Goal: Information Seeking & Learning: Learn about a topic

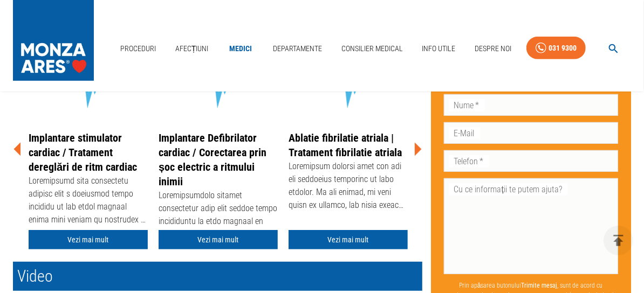
scroll to position [257, 0]
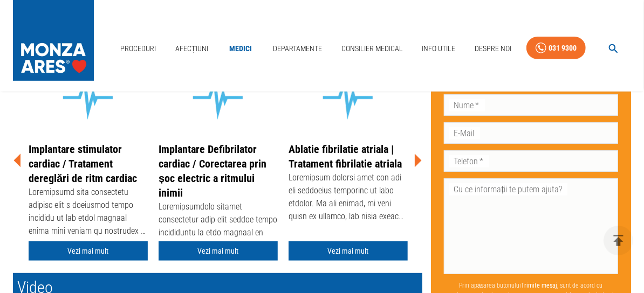
click at [416, 160] on icon at bounding box center [418, 160] width 7 height 13
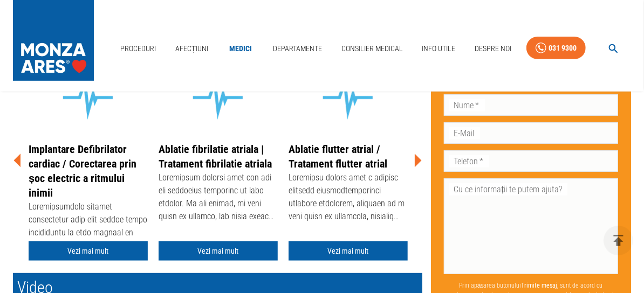
click at [379, 215] on div at bounding box center [348, 199] width 119 height 54
click at [358, 250] on link "Vezi mai mult" at bounding box center [348, 252] width 119 height 20
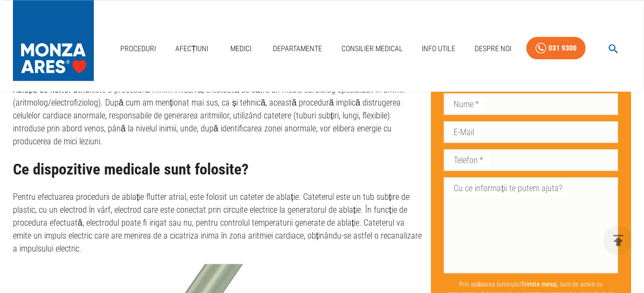
scroll to position [1610, 0]
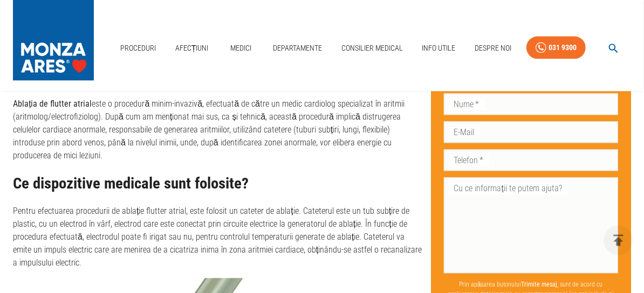
click at [410, 238] on p "Pentru efectuarea procedurii de ablație flutter atrial, este folosit un cateter…" at bounding box center [217, 238] width 409 height 65
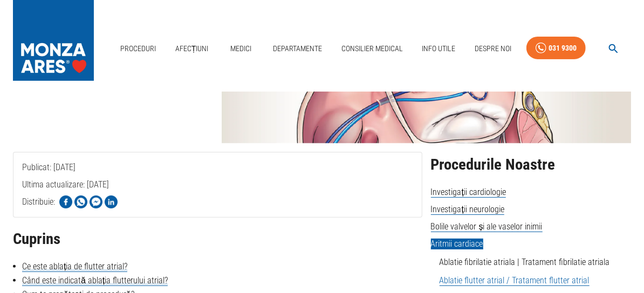
scroll to position [0, 0]
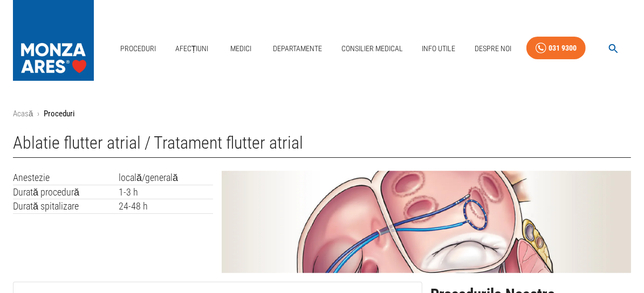
scroll to position [257, 0]
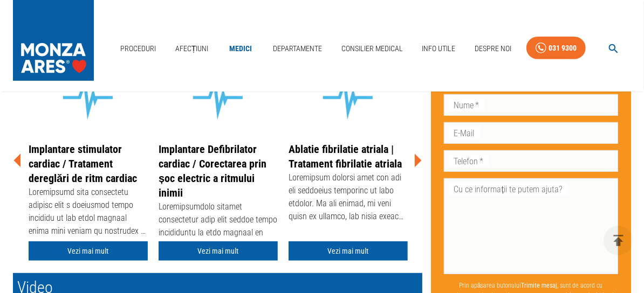
click at [415, 157] on icon at bounding box center [418, 160] width 7 height 13
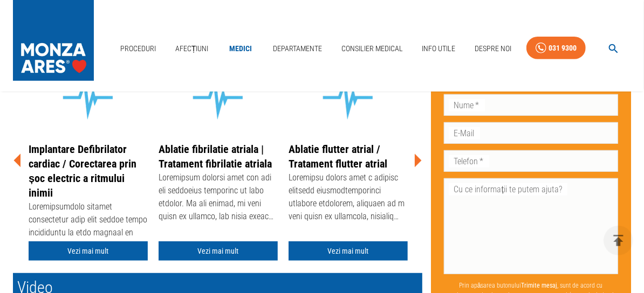
click at [417, 159] on icon at bounding box center [418, 160] width 7 height 13
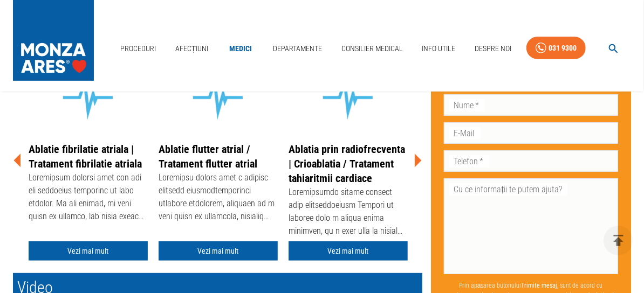
click at [417, 160] on icon at bounding box center [418, 160] width 7 height 13
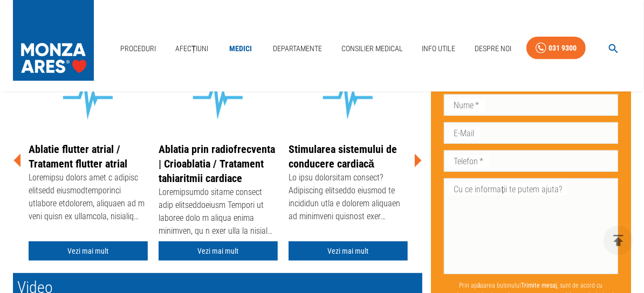
click at [416, 160] on icon at bounding box center [418, 160] width 7 height 13
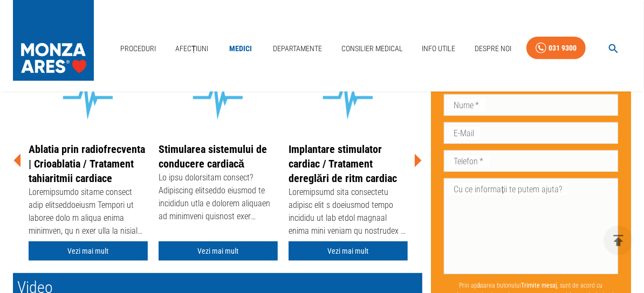
click at [416, 160] on icon at bounding box center [418, 160] width 7 height 13
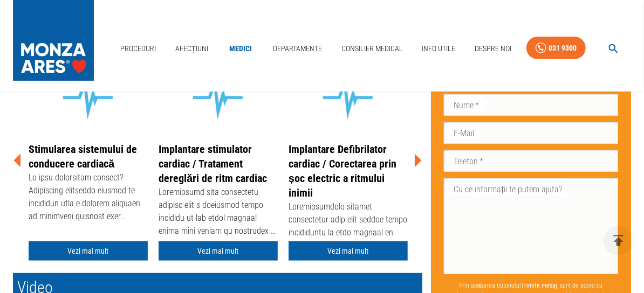
click at [416, 160] on icon at bounding box center [418, 160] width 7 height 13
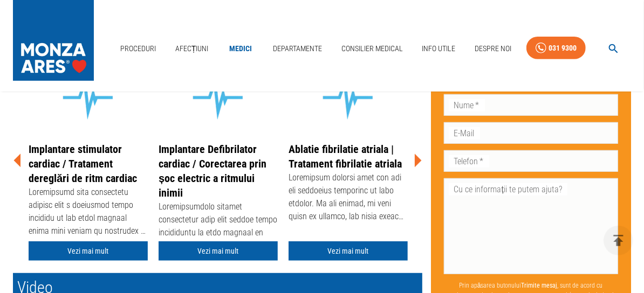
click at [416, 160] on icon at bounding box center [418, 160] width 7 height 13
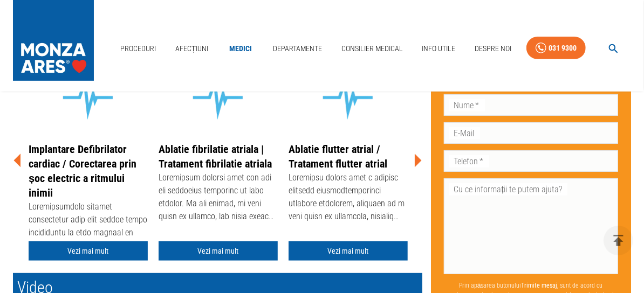
click at [416, 160] on icon at bounding box center [418, 160] width 7 height 13
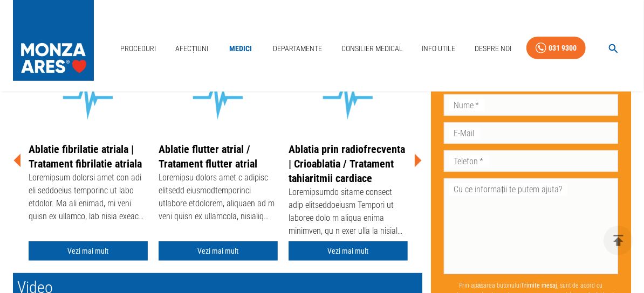
click at [418, 160] on icon at bounding box center [418, 160] width 7 height 13
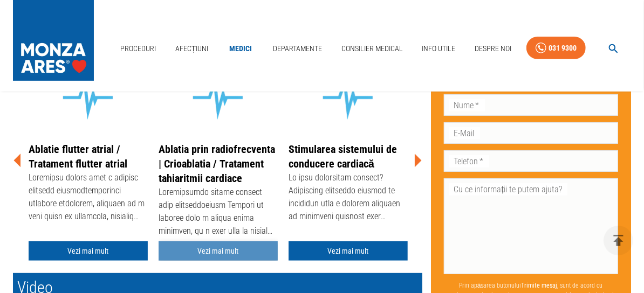
click at [239, 248] on link "Vezi mai mult" at bounding box center [218, 252] width 119 height 20
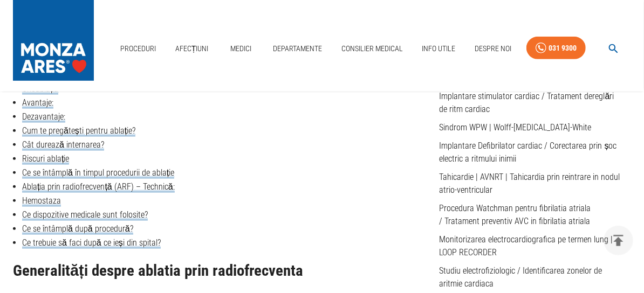
scroll to position [372, 0]
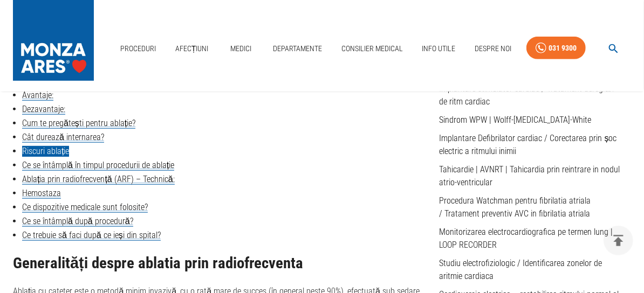
click at [38, 153] on link "Riscuri ablație" at bounding box center [45, 151] width 47 height 11
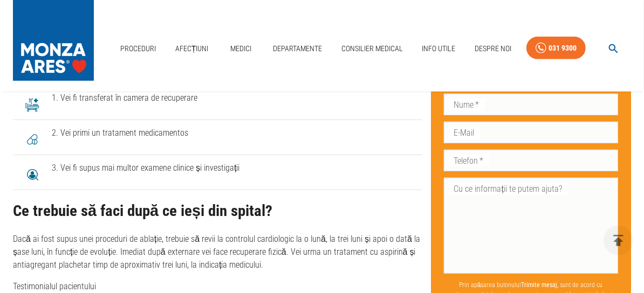
scroll to position [2726, 0]
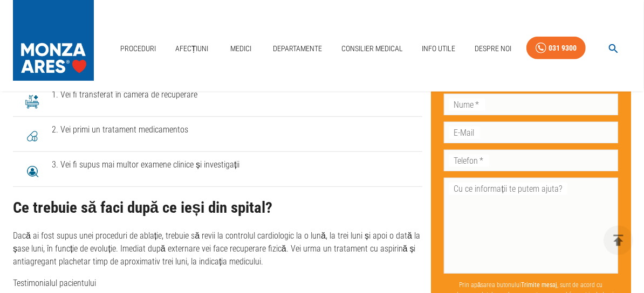
click at [194, 101] on span "1. Vei fi transferat în camera de recuperare" at bounding box center [233, 94] width 362 height 13
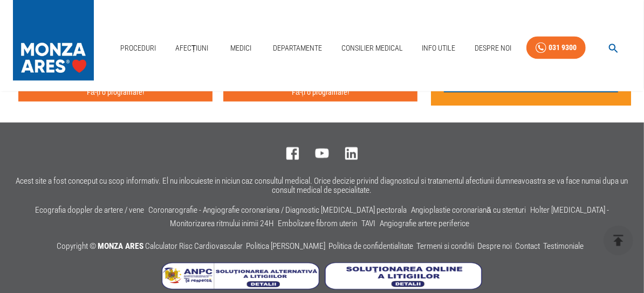
scroll to position [3769, 0]
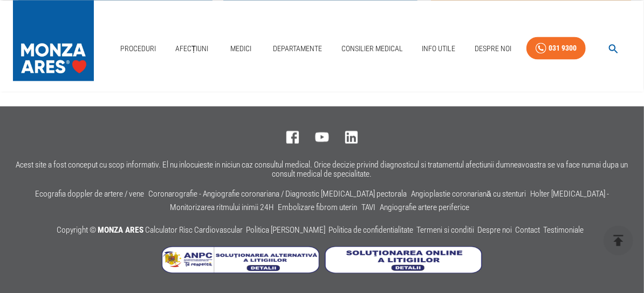
scroll to position [1867, 0]
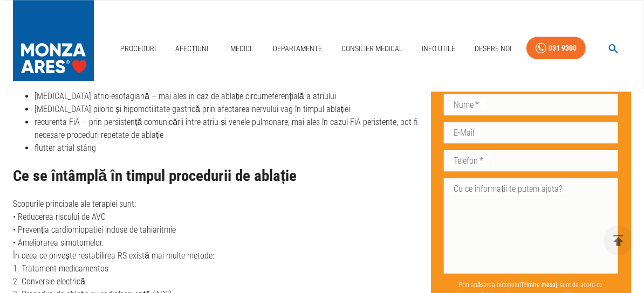
scroll to position [257, 0]
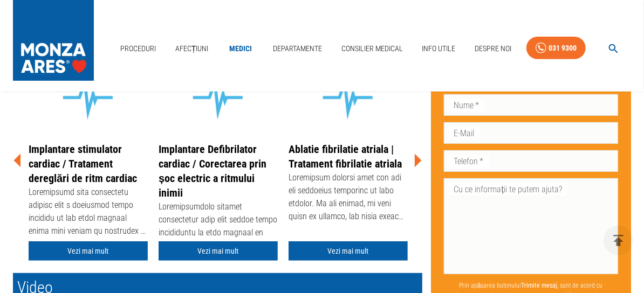
click at [416, 157] on icon at bounding box center [418, 160] width 7 height 13
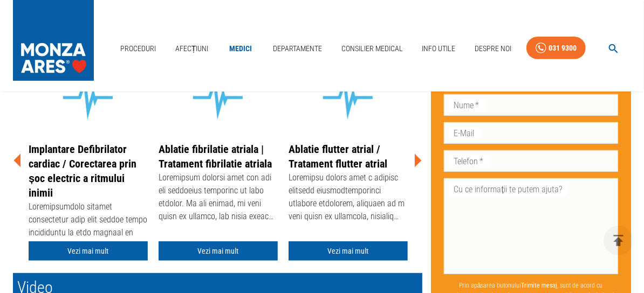
click at [416, 157] on icon at bounding box center [418, 160] width 7 height 13
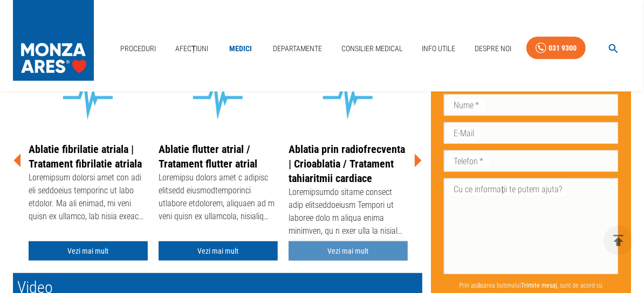
click at [389, 248] on link "Vezi mai mult" at bounding box center [348, 252] width 119 height 20
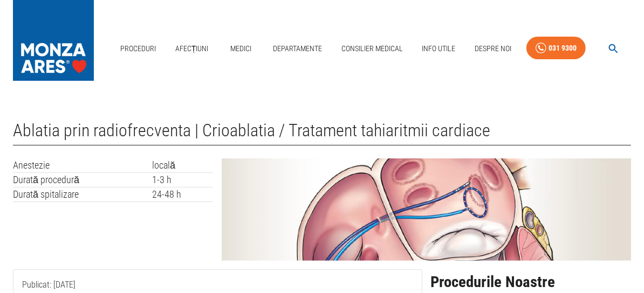
click at [389, 248] on img at bounding box center [426, 210] width 409 height 102
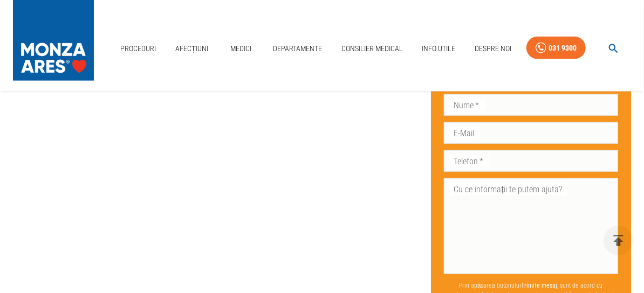
scroll to position [3519, 0]
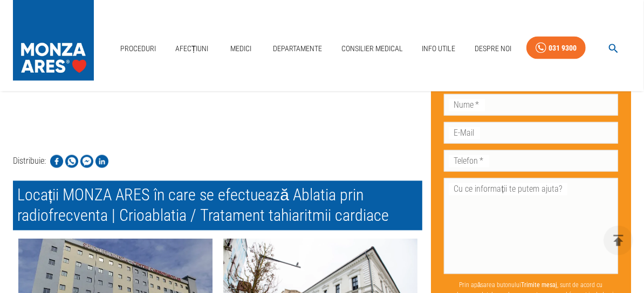
scroll to position [257, 0]
